Goal: Information Seeking & Learning: Learn about a topic

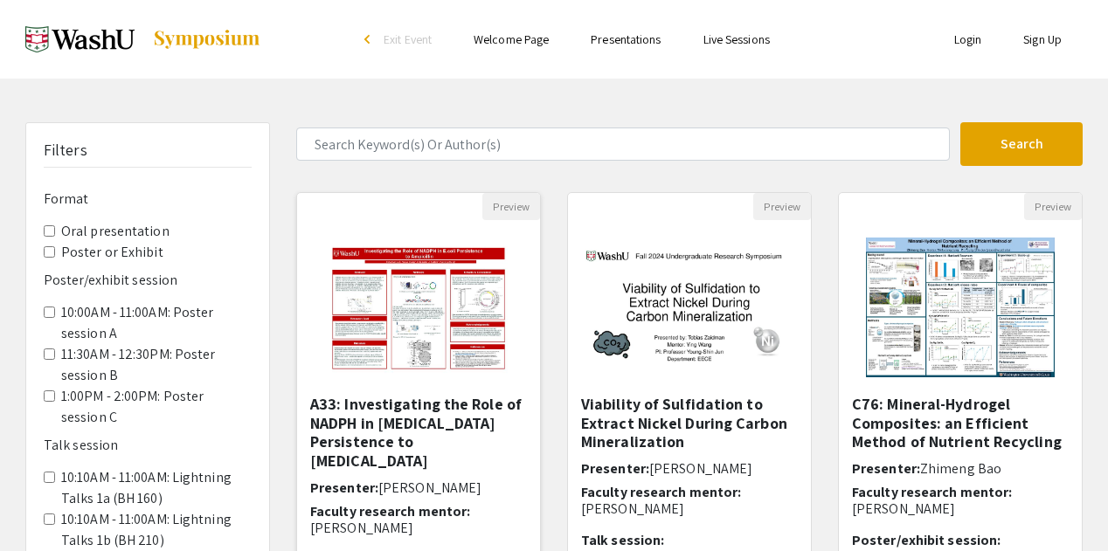
click at [445, 329] on img "Open Presentation <p>A33: Investigating the Role of NADPH in E.coli Persistence…" at bounding box center [418, 307] width 216 height 175
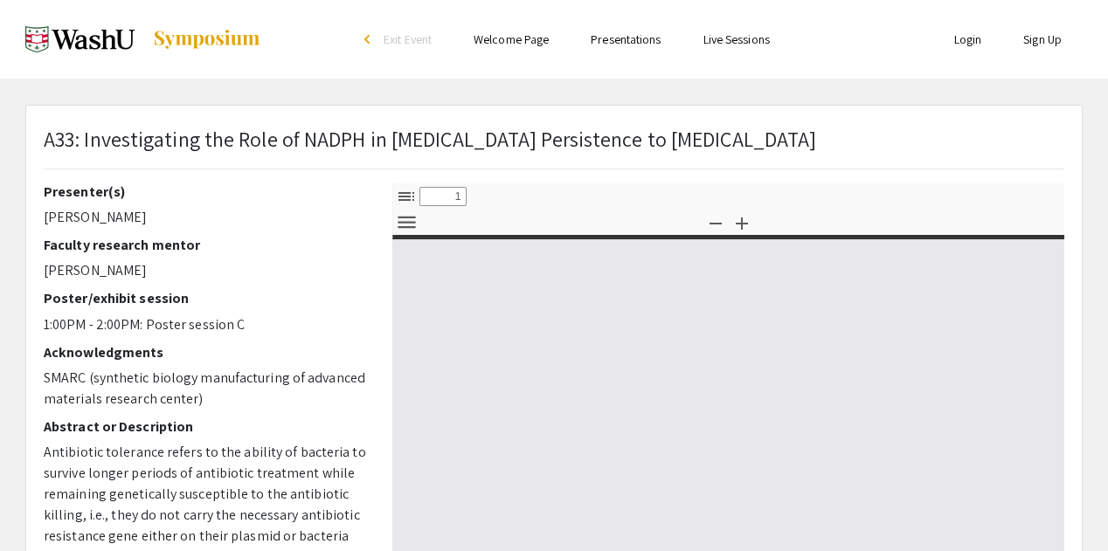
select select "custom"
type input "0"
select select "custom"
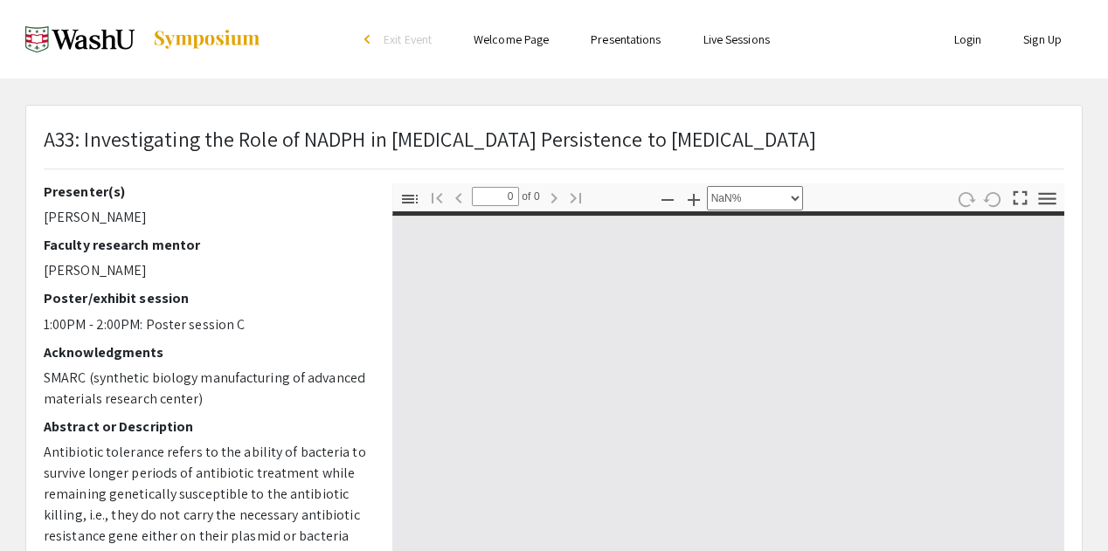
type input "1"
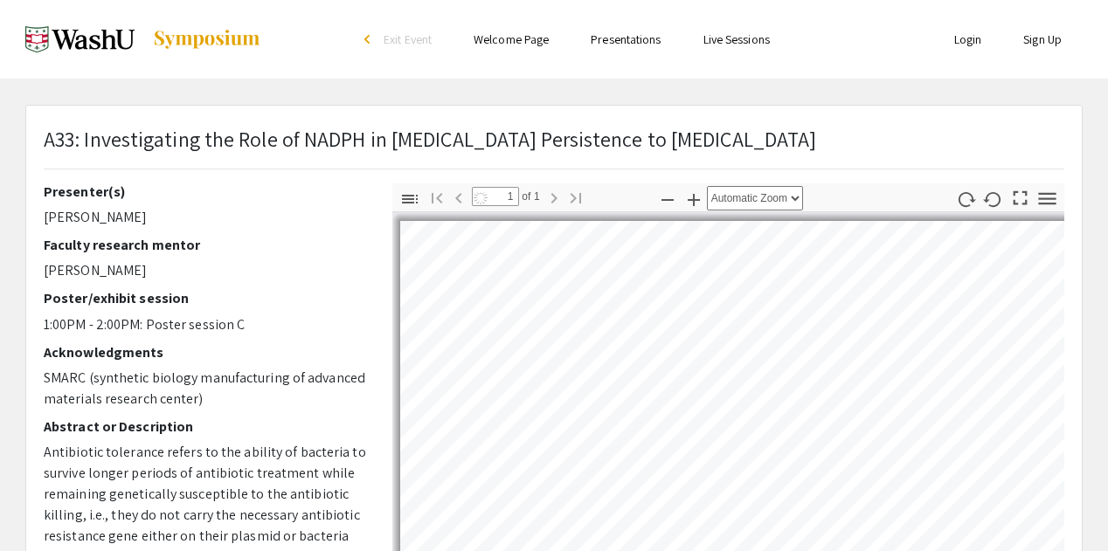
select select "custom"
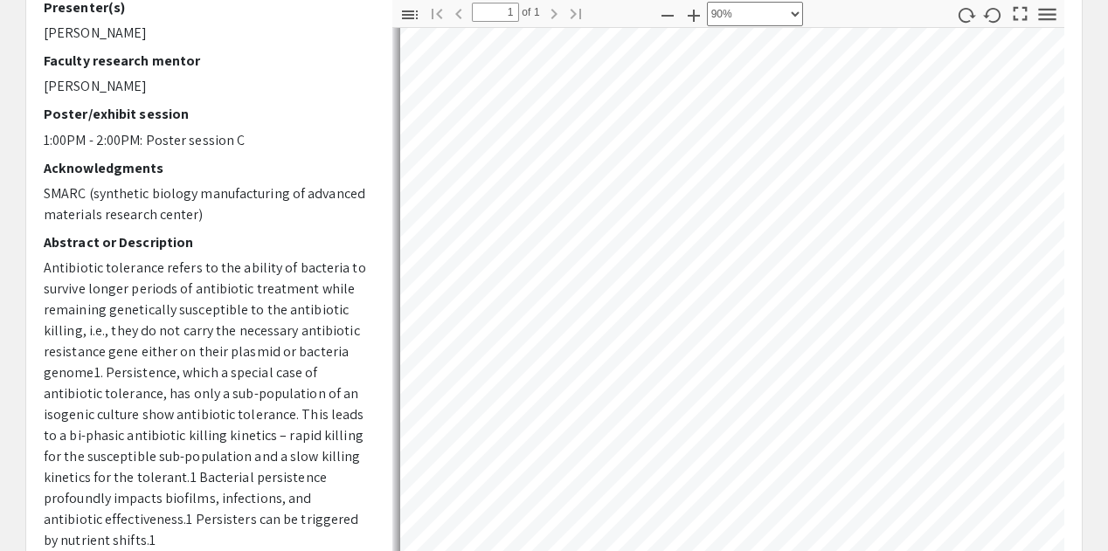
scroll to position [185, 0]
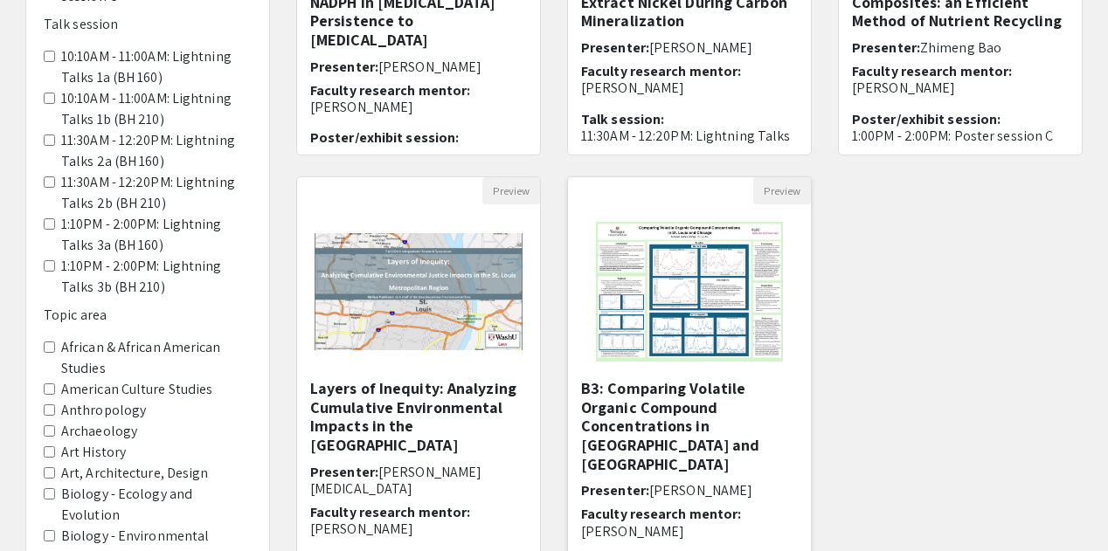
scroll to position [423, 0]
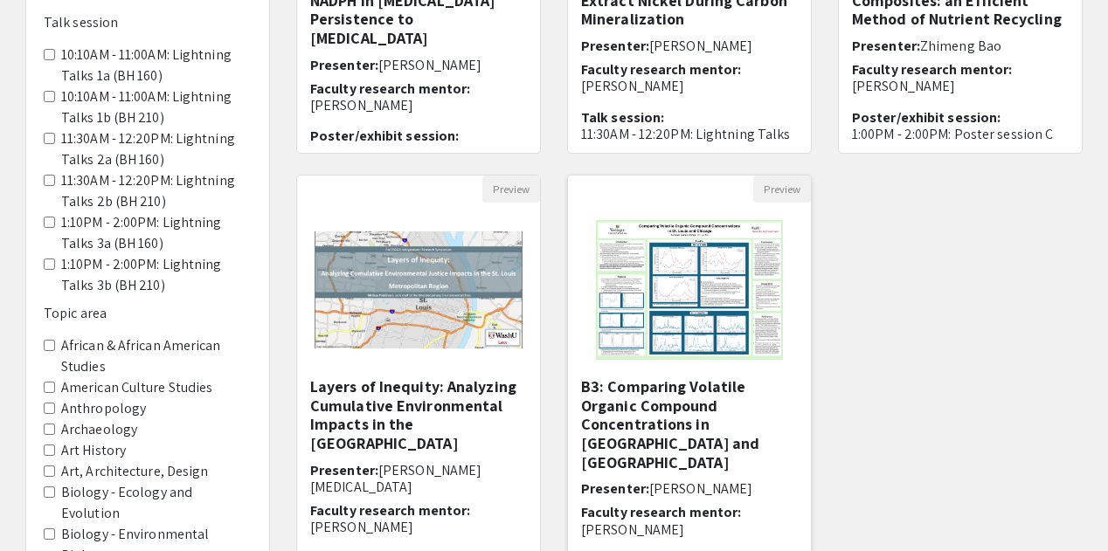
click at [676, 319] on img "Open Presentation <p>B3: Comparing Volatile Organic Compound Concentrations in …" at bounding box center [688, 290] width 221 height 175
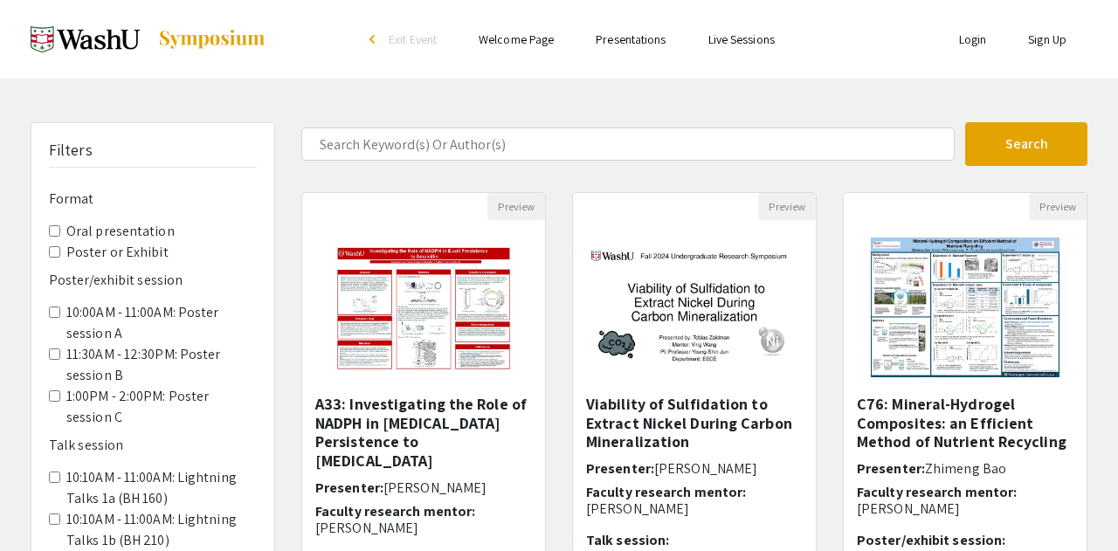
select select "custom"
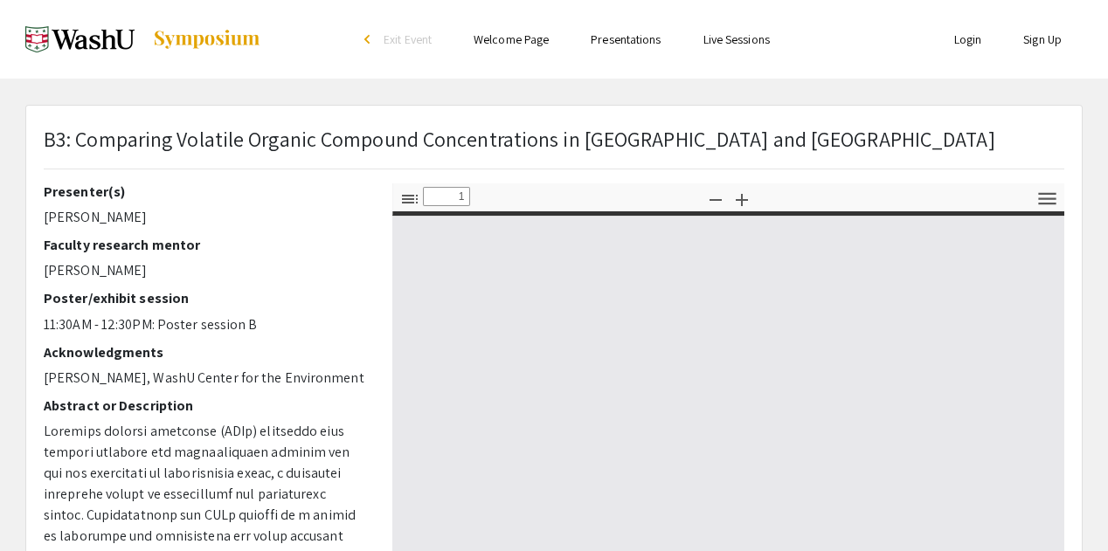
type input "0"
select select "custom"
type input "1"
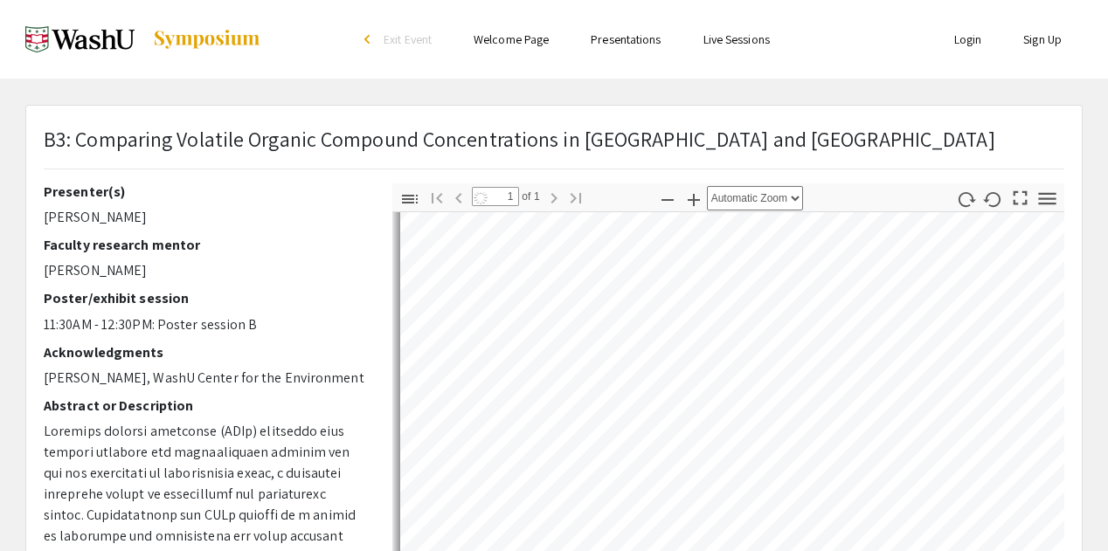
scroll to position [190, 0]
select select "custom"
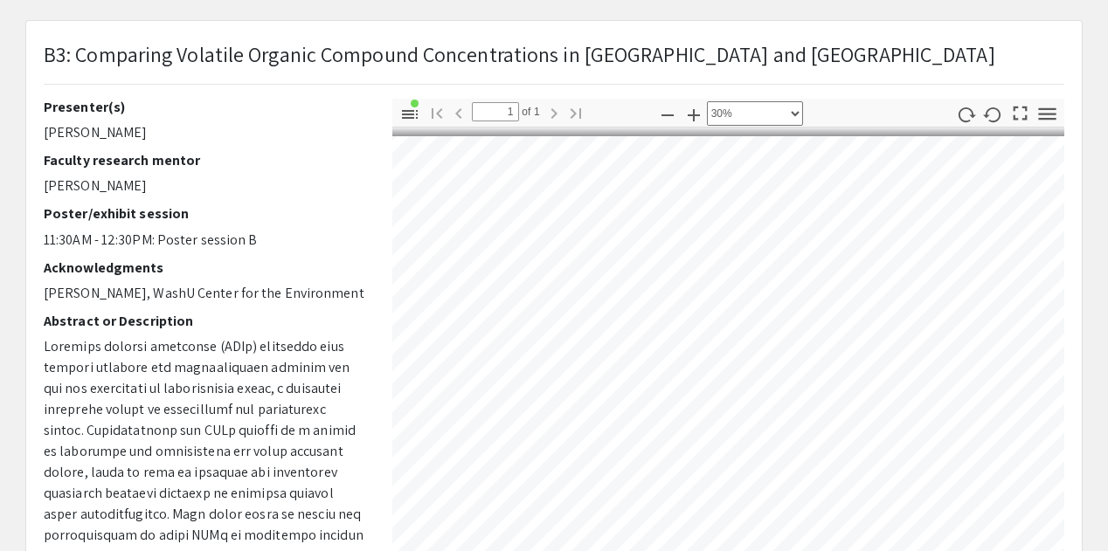
scroll to position [0, 563]
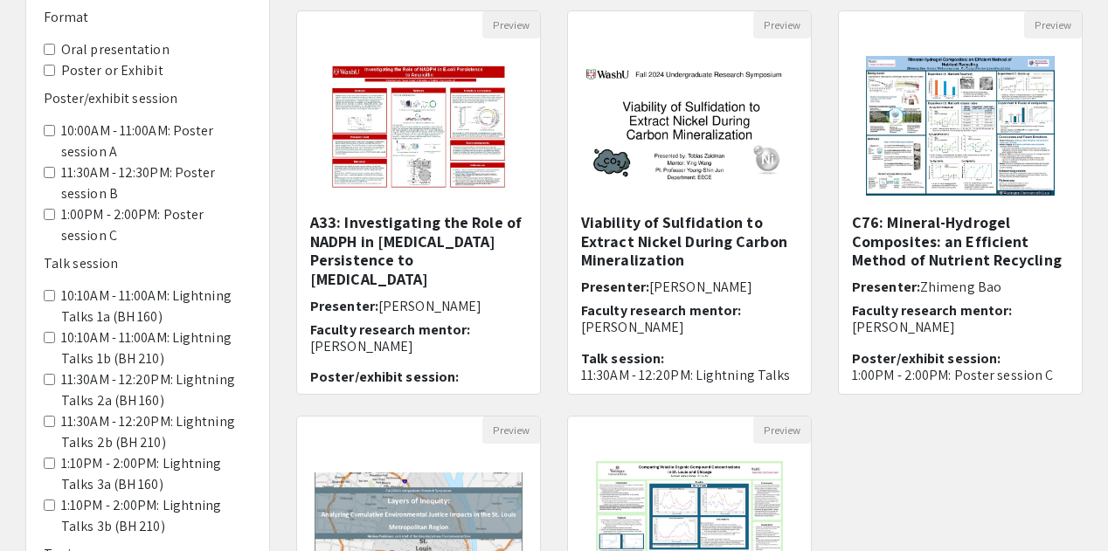
scroll to position [180, 0]
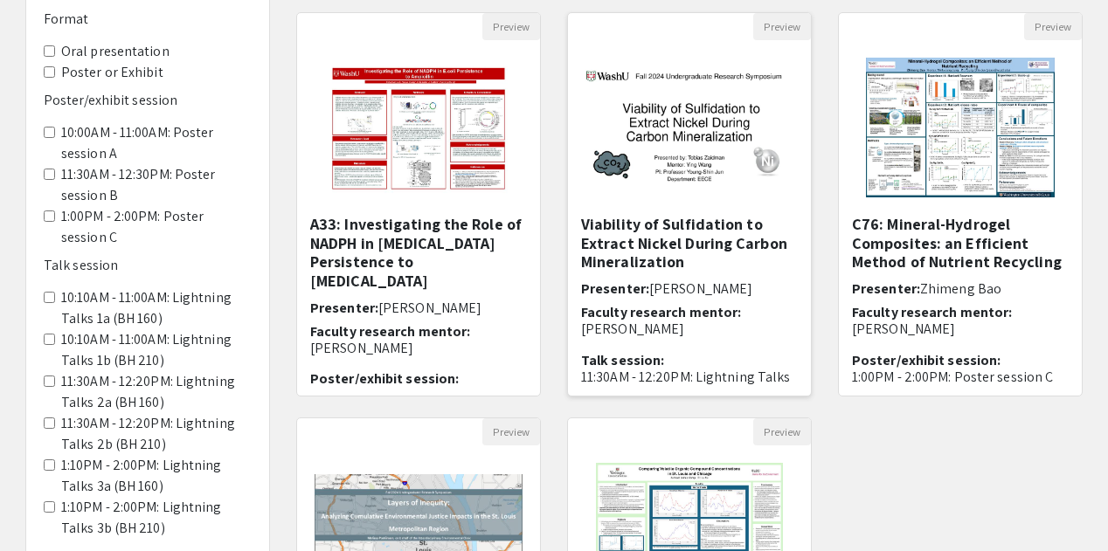
click at [713, 158] on img at bounding box center [689, 128] width 243 height 152
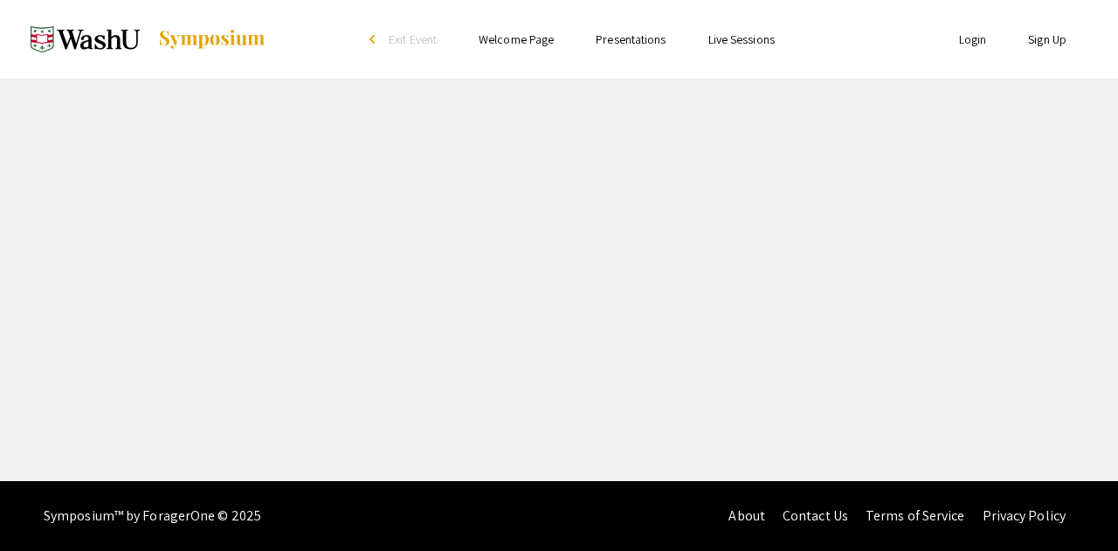
select select "custom"
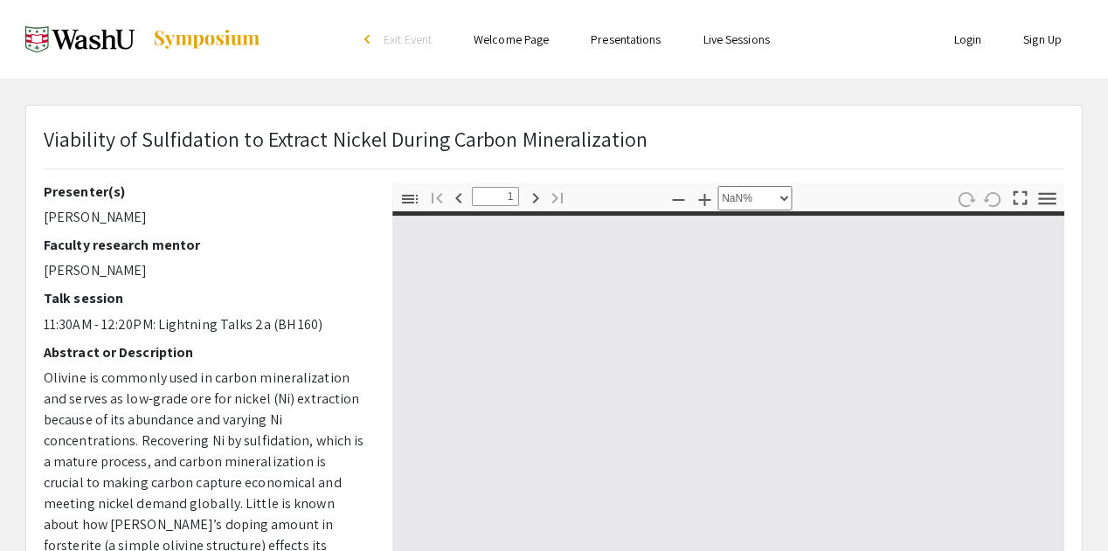
type input "0"
select select "custom"
type input "1"
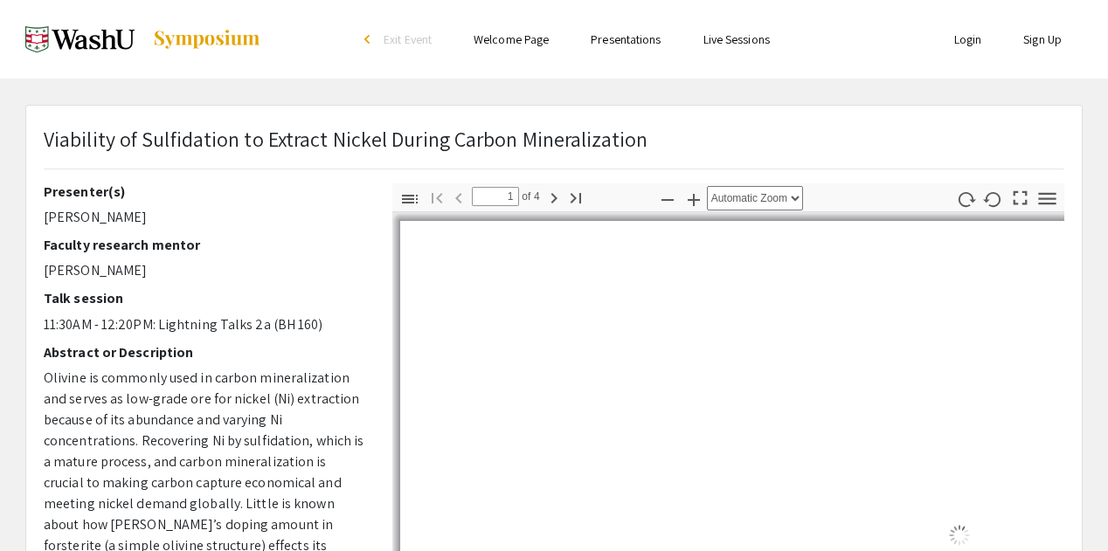
select select "auto"
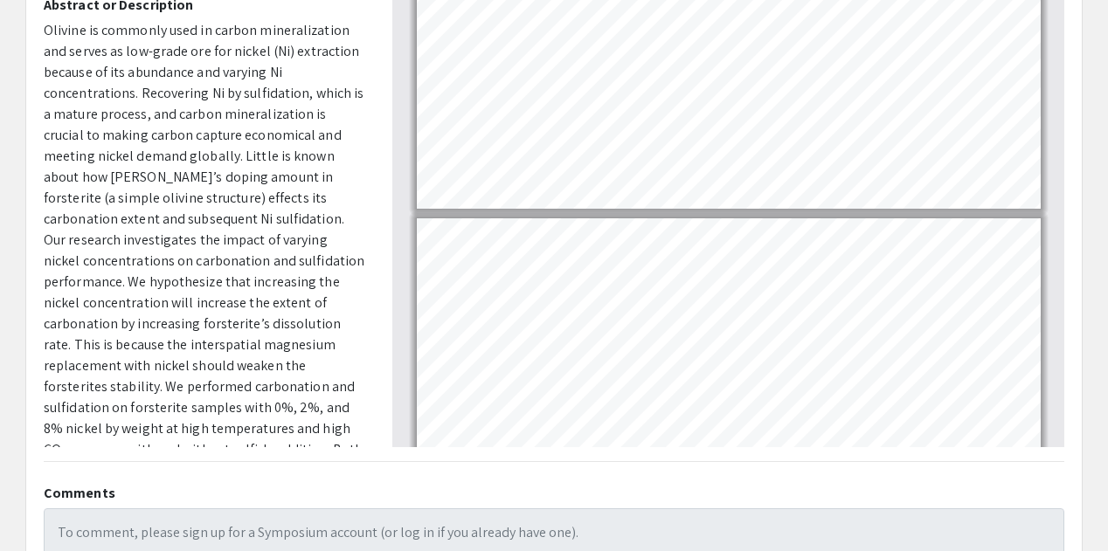
scroll to position [74, 0]
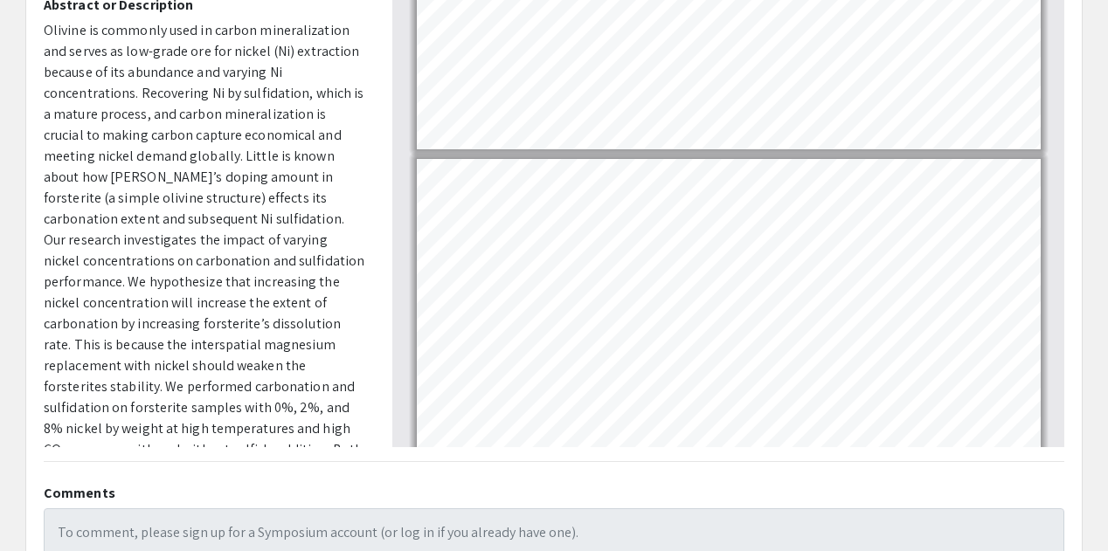
type input "1"
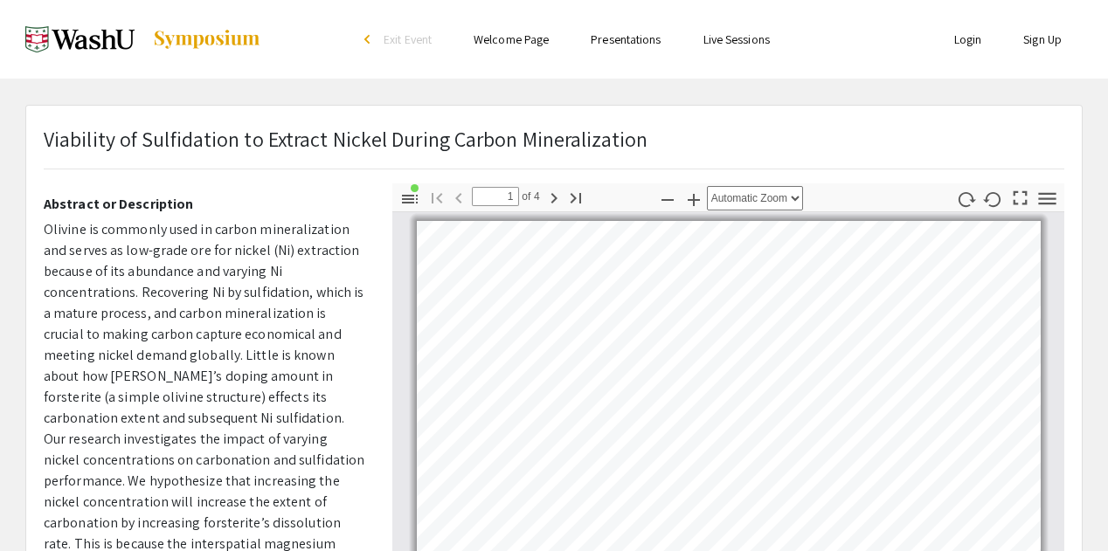
scroll to position [154, 0]
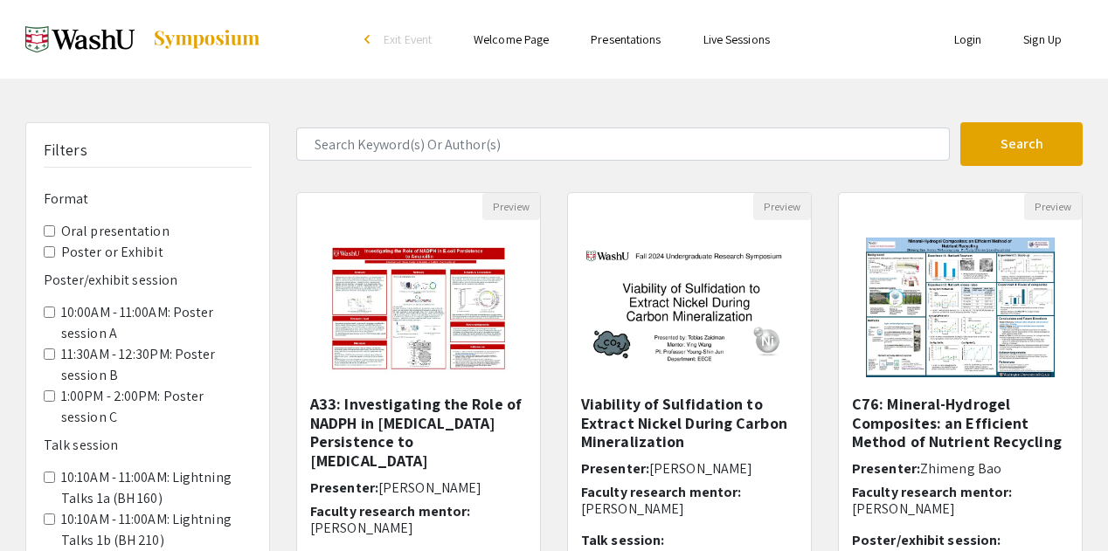
scroll to position [180, 0]
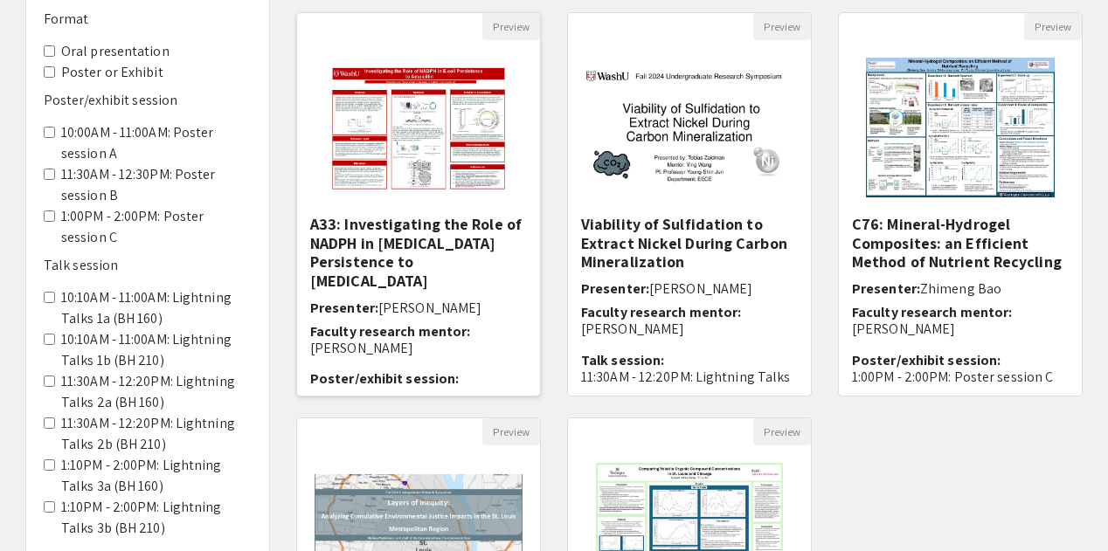
click at [390, 165] on img "Open Presentation <p>A33: Investigating the Role of NADPH in E.coli Persistence…" at bounding box center [418, 127] width 216 height 175
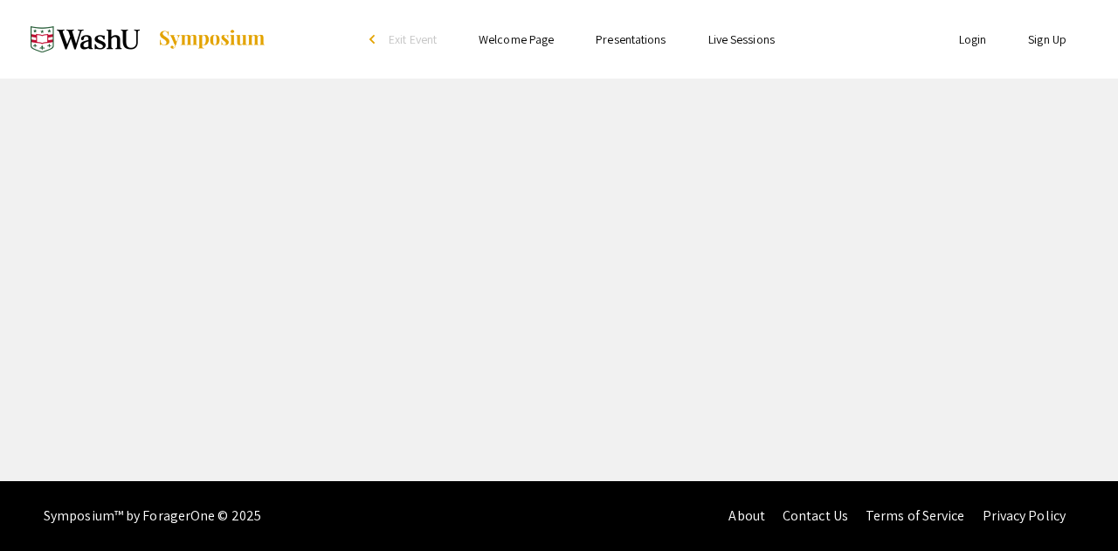
select select "custom"
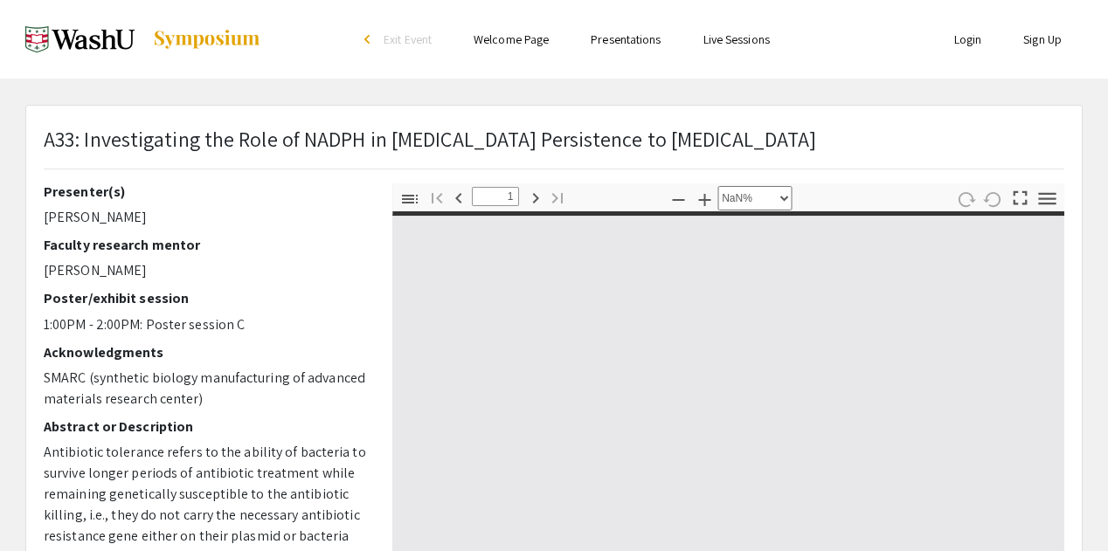
type input "0"
select select "custom"
type input "1"
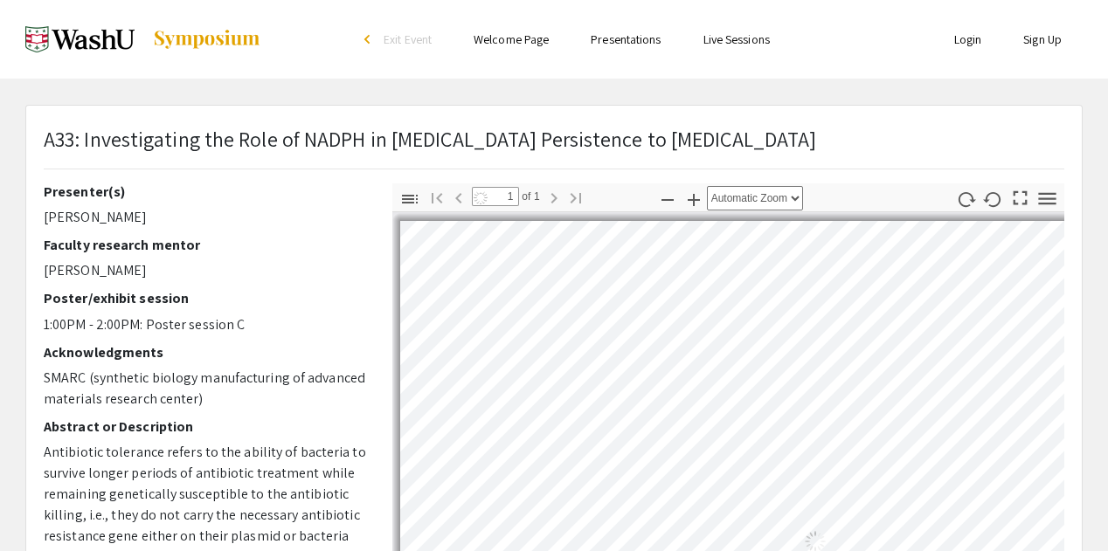
select select "custom"
